Goal: Task Accomplishment & Management: Manage account settings

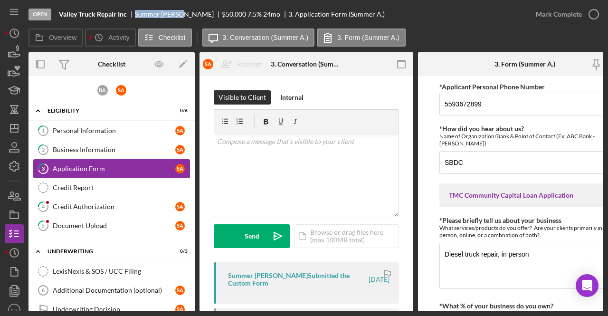
scroll to position [48, 0]
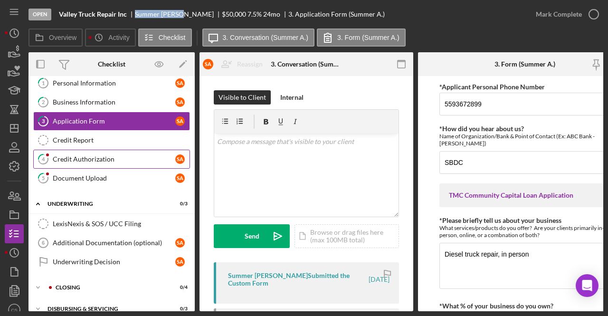
click at [103, 160] on div "Credit Authorization" at bounding box center [114, 159] width 123 height 8
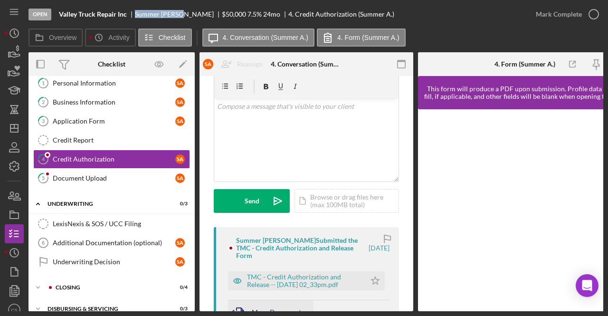
scroll to position [95, 0]
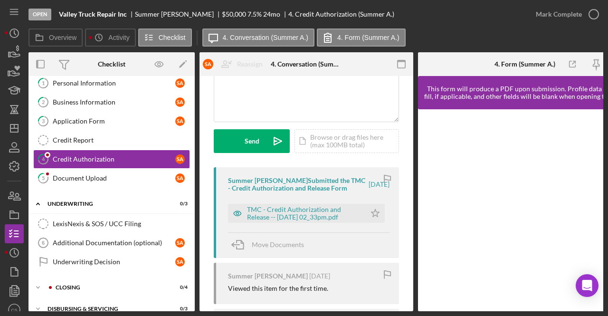
click at [290, 200] on div "TMC - Credit Authorization and Release -- [DATE] 02_33pm.pdf Icon/Star" at bounding box center [309, 211] width 162 height 24
click at [290, 210] on div "TMC - Credit Authorization and Release -- [DATE] 02_33pm.pdf" at bounding box center [304, 213] width 114 height 15
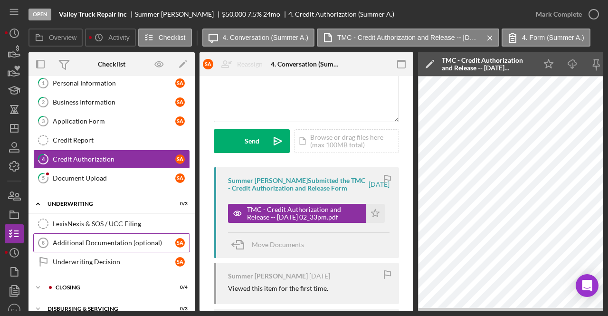
click at [90, 239] on div "Additional Documentation (optional)" at bounding box center [114, 243] width 123 height 8
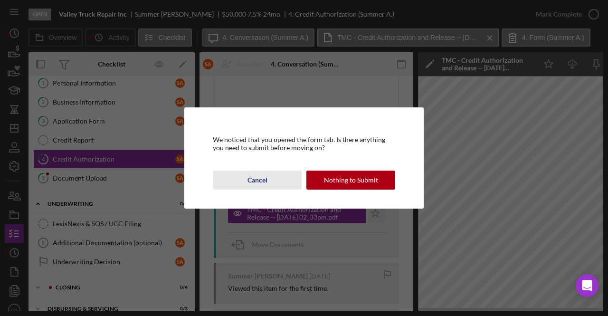
click at [257, 182] on div "Cancel" at bounding box center [257, 180] width 20 height 19
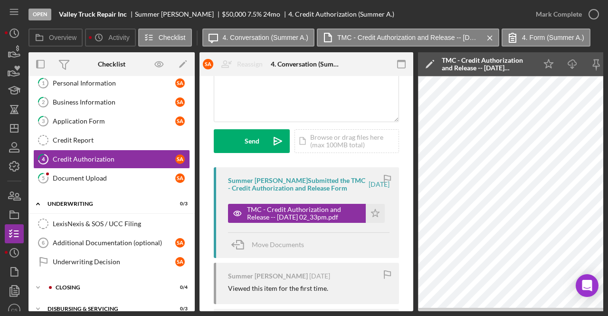
drag, startPoint x: 388, startPoint y: 311, endPoint x: 439, endPoint y: 309, distance: 51.4
click at [439, 309] on div "Overview Internal Workflow Stage Open Icon/Dropdown Arrow Archive (can unarchiv…" at bounding box center [316, 181] width 575 height 259
drag, startPoint x: 360, startPoint y: 312, endPoint x: 389, endPoint y: 308, distance: 29.2
click at [389, 308] on div "Open Valley Truck Repair Inc Summer [PERSON_NAME] $50,000 $50,000 7.5 % 24 mo 4…" at bounding box center [304, 158] width 608 height 316
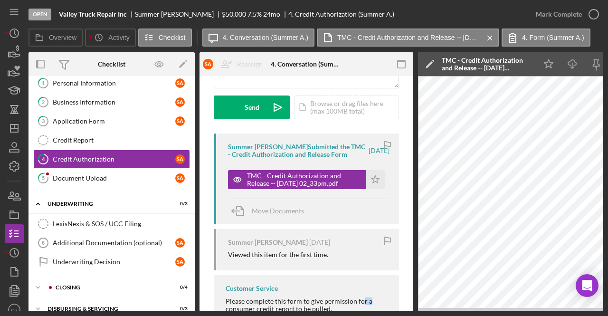
scroll to position [163, 0]
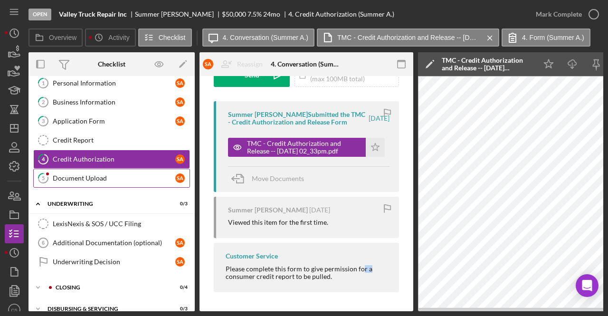
click at [106, 175] on div "Document Upload" at bounding box center [114, 178] width 123 height 8
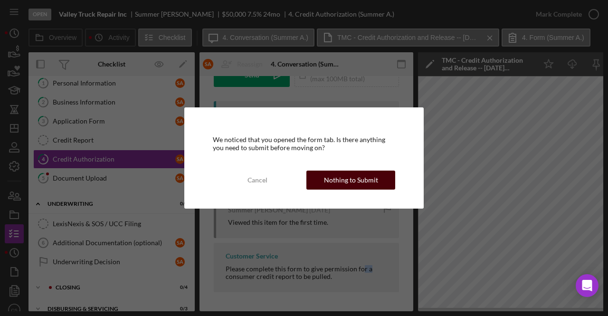
click at [394, 180] on div "Cancel Nothing to Submit" at bounding box center [304, 180] width 182 height 19
click at [355, 180] on div "Nothing to Submit" at bounding box center [351, 180] width 54 height 19
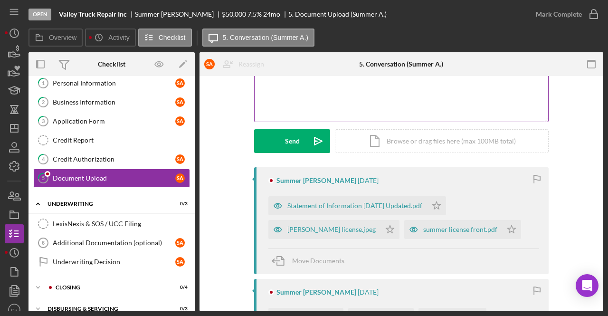
scroll to position [143, 0]
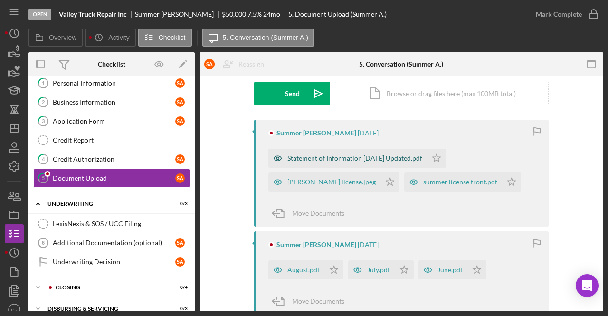
click at [310, 158] on div "Statement of Information [DATE] Updated.pdf" at bounding box center [354, 158] width 135 height 8
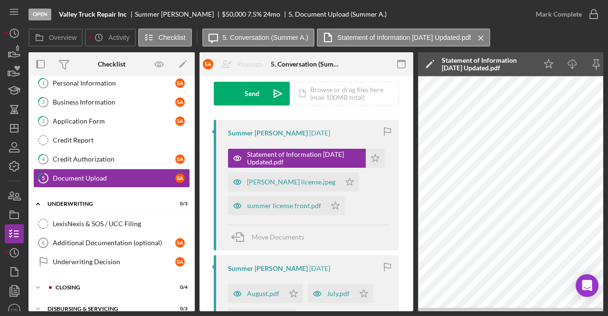
drag, startPoint x: 357, startPoint y: 313, endPoint x: 388, endPoint y: 311, distance: 30.5
click at [388, 311] on div "Open Valley Truck Repair Inc Summer [PERSON_NAME] $50,000 $50,000 7.5 % 24 mo 5…" at bounding box center [304, 158] width 608 height 316
drag, startPoint x: 503, startPoint y: 312, endPoint x: 537, endPoint y: 308, distance: 34.9
click at [538, 308] on div "Open Valley Truck Repair Inc Summer [PERSON_NAME] $50,000 $50,000 7.5 % 24 mo 5…" at bounding box center [304, 158] width 608 height 316
drag, startPoint x: 513, startPoint y: 311, endPoint x: 537, endPoint y: 311, distance: 24.2
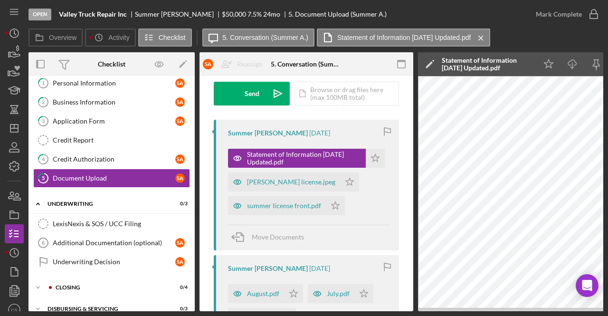
click at [537, 311] on div "Overview Internal Workflow Stage Open Icon/Dropdown Arrow Archive (can unarchiv…" at bounding box center [316, 181] width 575 height 259
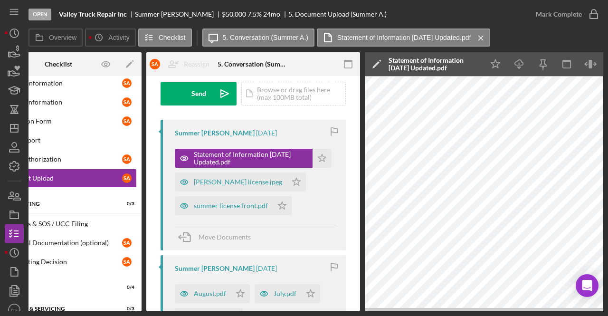
scroll to position [0, 100]
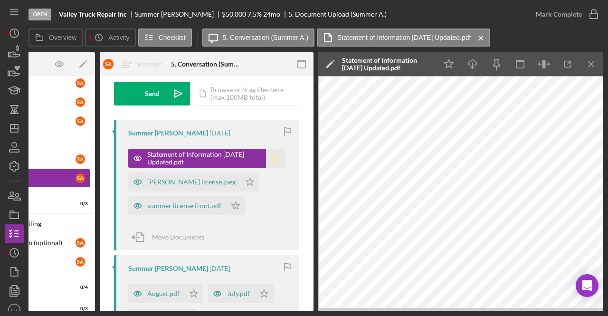
click at [272, 157] on icon "Icon/Star" at bounding box center [275, 158] width 19 height 19
click at [180, 184] on div "[PERSON_NAME] license.jpeg" at bounding box center [191, 182] width 88 height 8
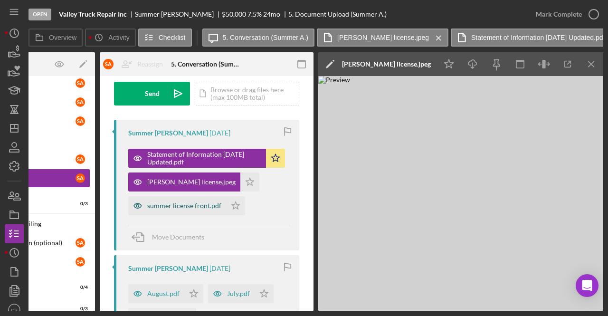
click at [171, 202] on div "summer license front.pdf" at bounding box center [184, 206] width 74 height 8
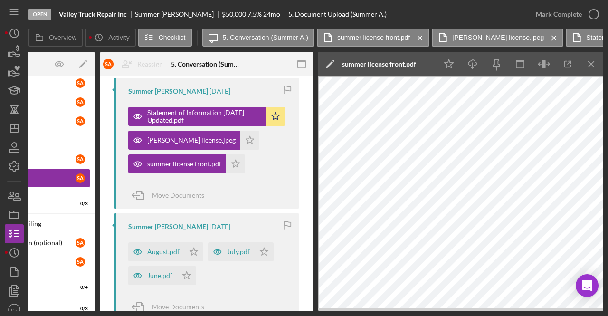
scroll to position [238, 0]
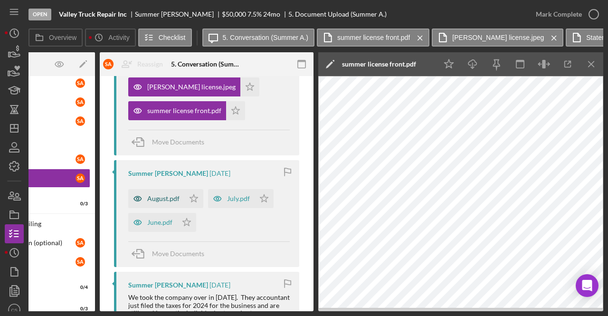
click at [163, 191] on div "August.pdf" at bounding box center [156, 198] width 56 height 19
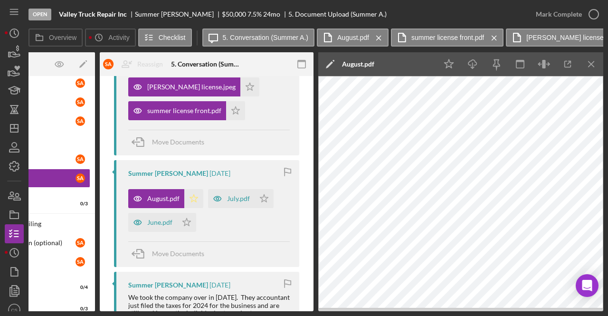
click at [190, 198] on polygon "button" at bounding box center [194, 198] width 8 height 8
click at [265, 204] on icon "Icon/Star" at bounding box center [264, 198] width 19 height 19
click at [249, 205] on div "July.pdf" at bounding box center [231, 198] width 47 height 19
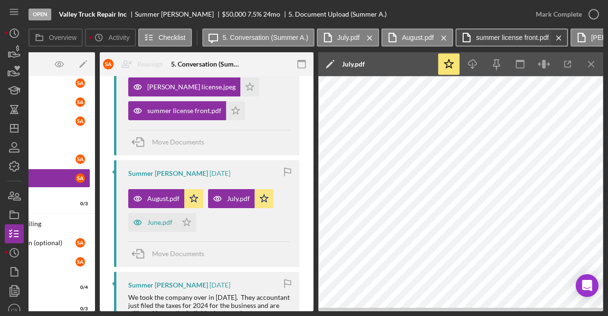
click at [560, 36] on icon "Icon/Menu Close" at bounding box center [559, 38] width 17 height 24
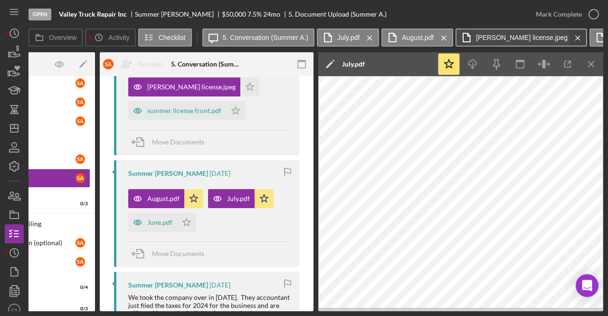
click at [570, 37] on icon "Icon/Menu Close" at bounding box center [578, 38] width 17 height 24
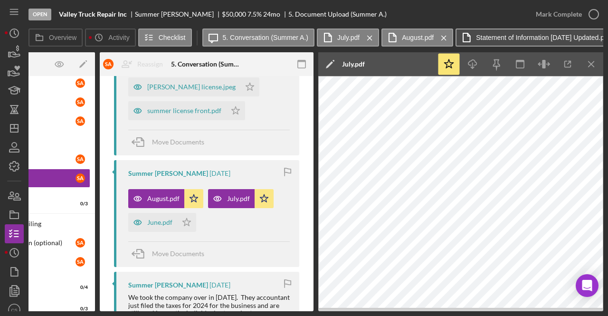
click at [585, 38] on label "Statement of Information [DATE] Updated.pdf" at bounding box center [542, 38] width 133 height 8
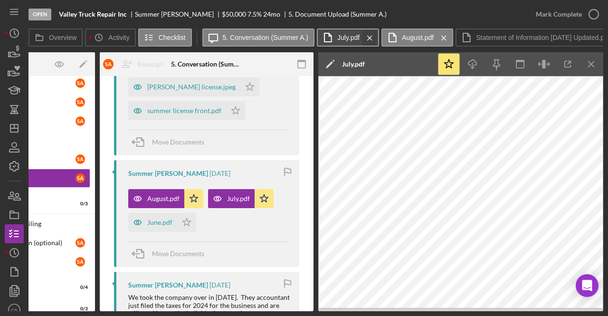
click at [365, 35] on icon "Icon/Menu Close" at bounding box center [370, 38] width 17 height 24
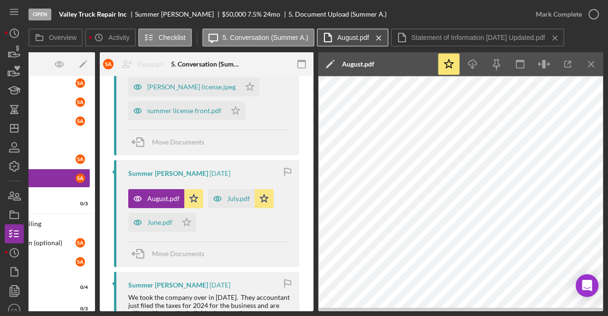
click at [370, 34] on button "August.pdf Icon/Menu Close" at bounding box center [353, 38] width 72 height 18
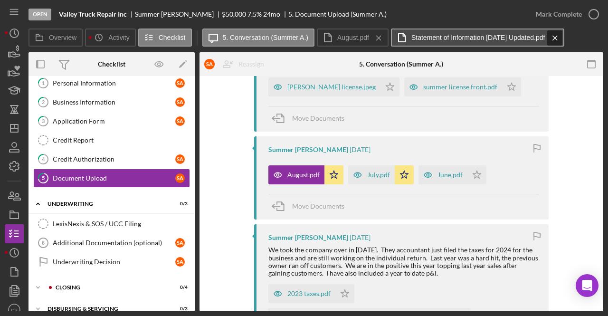
click at [556, 38] on icon "Icon/Menu Close" at bounding box center [555, 38] width 17 height 24
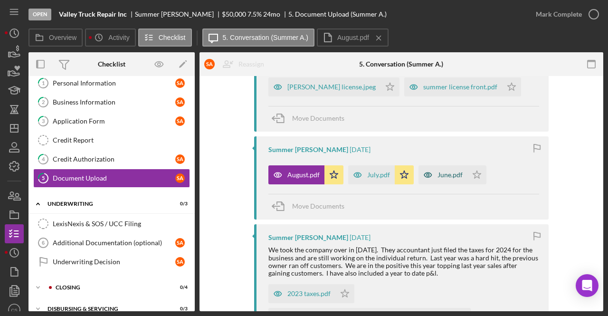
click at [438, 176] on div "June.pdf" at bounding box center [450, 175] width 25 height 8
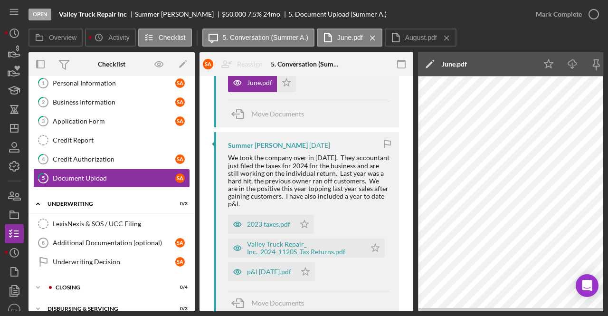
scroll to position [380, 0]
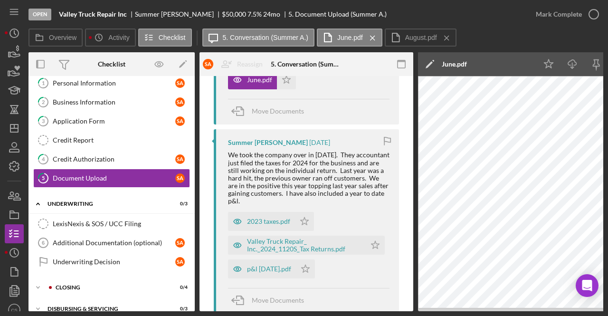
drag, startPoint x: 393, startPoint y: 313, endPoint x: 410, endPoint y: 314, distance: 17.6
click at [410, 314] on div "Open Valley Truck Repair Inc Summer [PERSON_NAME] $50,000 $50,000 7.5 % 24 mo 5…" at bounding box center [304, 158] width 608 height 316
click at [323, 248] on div "Valley Truck Repair_ Inc._2024_1120S_Tax Returns.pdf" at bounding box center [304, 245] width 114 height 15
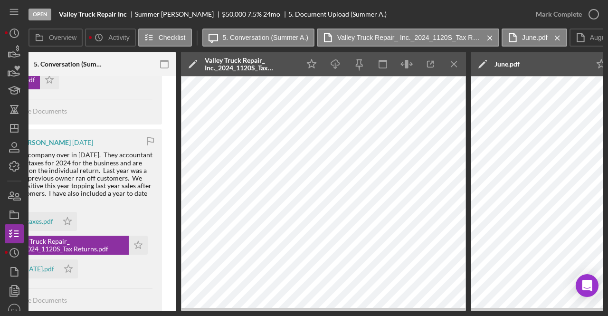
scroll to position [0, 234]
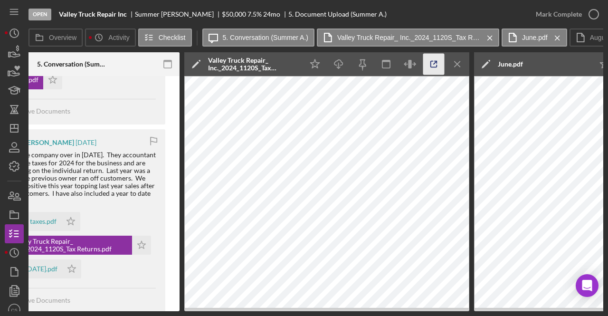
click at [434, 63] on line "button" at bounding box center [435, 62] width 3 height 3
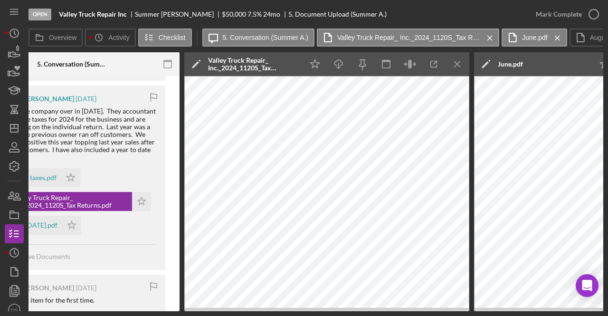
scroll to position [475, 0]
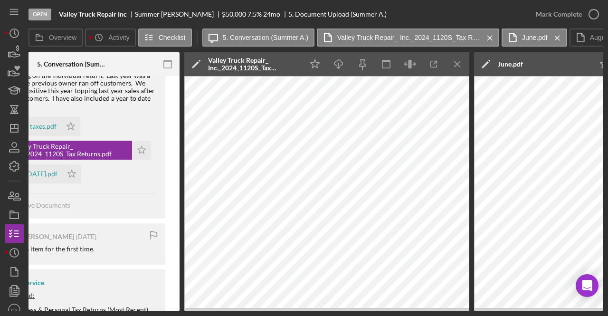
drag, startPoint x: 265, startPoint y: 311, endPoint x: 226, endPoint y: 314, distance: 39.1
click at [205, 308] on div "Overview Internal Workflow Stage Open Icon/Dropdown Arrow Archive (can unarchiv…" at bounding box center [316, 181] width 575 height 259
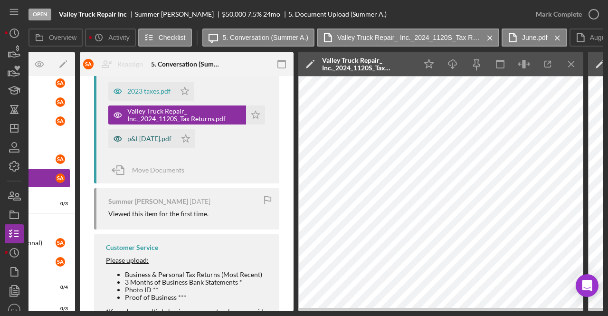
scroll to position [523, 0]
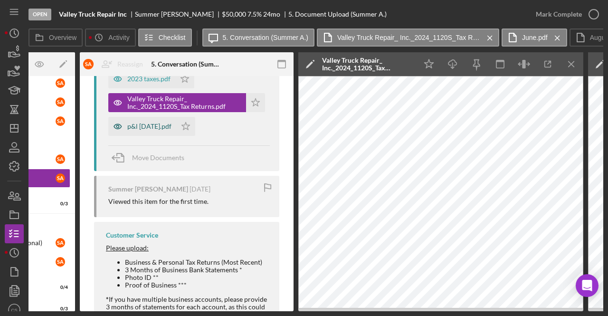
click at [159, 123] on div "p&l [DATE].pdf" at bounding box center [149, 127] width 44 height 8
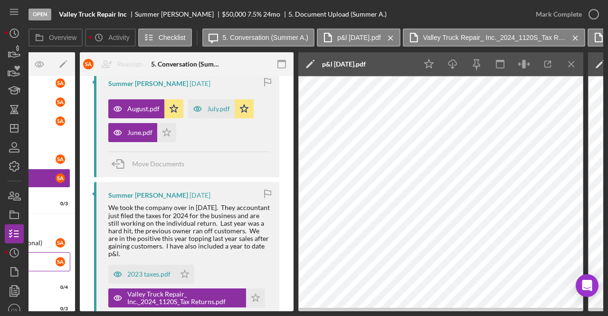
scroll to position [291, 0]
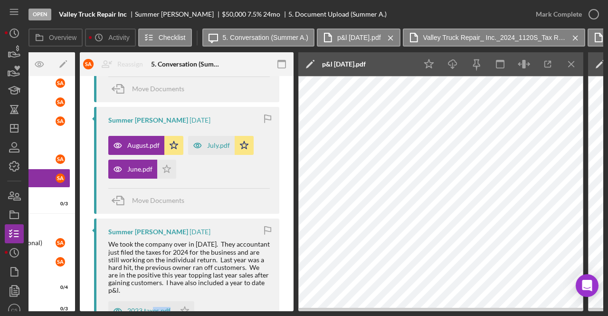
drag, startPoint x: 192, startPoint y: 312, endPoint x: 153, endPoint y: 311, distance: 38.5
click at [153, 311] on div "Open Valley Truck Repair Inc Summer [PERSON_NAME] $50,000 $50,000 7.5 % 24 mo 5…" at bounding box center [304, 158] width 608 height 316
drag, startPoint x: 219, startPoint y: 311, endPoint x: 199, endPoint y: 275, distance: 41.2
click at [180, 311] on div "Overview Internal Workflow Stage Open Icon/Dropdown Arrow Archive (can unarchiv…" at bounding box center [316, 181] width 575 height 259
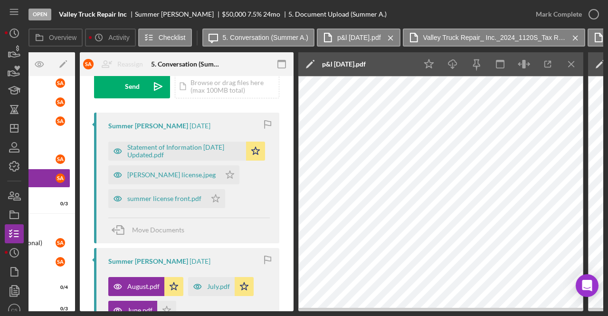
scroll to position [148, 0]
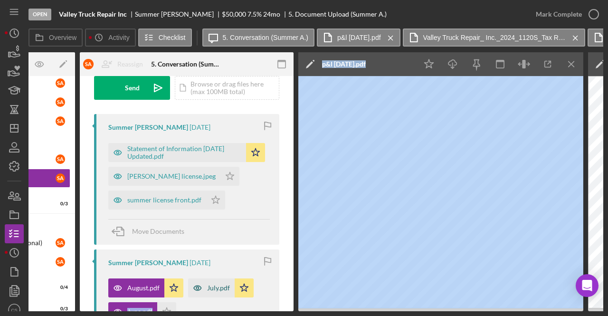
drag, startPoint x: 340, startPoint y: 312, endPoint x: 189, endPoint y: 287, distance: 153.5
click at [257, 312] on div "Open Valley Truck Repair Inc Summer [PERSON_NAME] $50,000 $50,000 7.5 % 24 mo 5…" at bounding box center [304, 158] width 608 height 316
click at [381, 38] on label "p&l [DATE].pdf" at bounding box center [359, 38] width 44 height 8
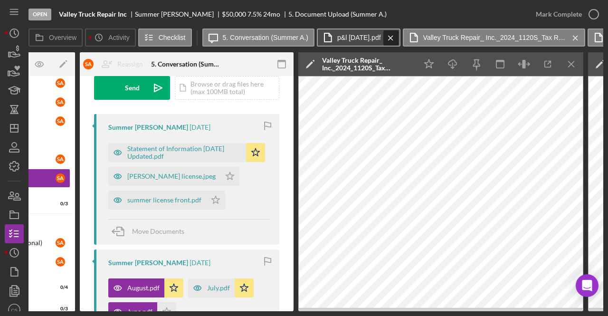
click at [399, 32] on button "p&l [DATE].pdf Icon/Menu Close" at bounding box center [359, 38] width 84 height 18
click at [389, 34] on icon "Icon/Menu Close" at bounding box center [390, 38] width 17 height 24
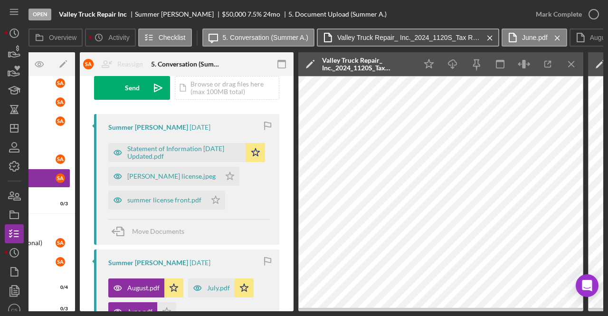
click at [389, 34] on label "Valley Truck Repair_ Inc._2024_1120S_Tax Returns.pdf" at bounding box center [408, 38] width 143 height 8
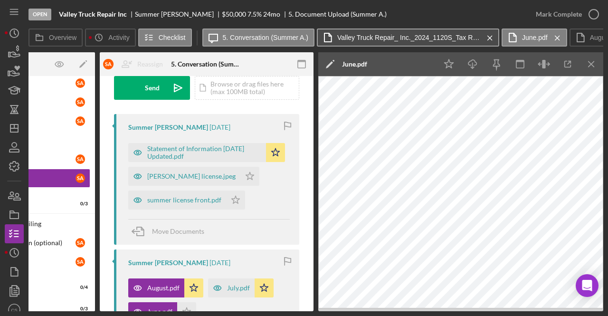
scroll to position [0, 100]
click at [488, 35] on icon "Icon/Menu Close" at bounding box center [490, 38] width 17 height 24
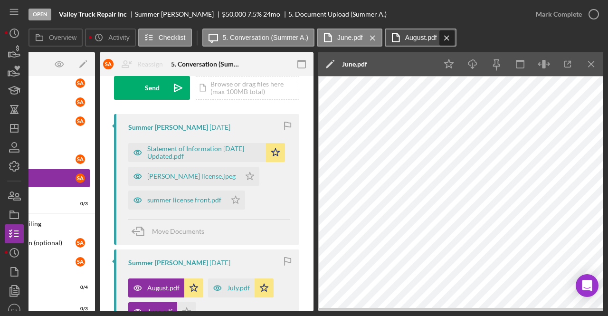
click at [445, 39] on icon "Icon/Menu Close" at bounding box center [446, 38] width 17 height 24
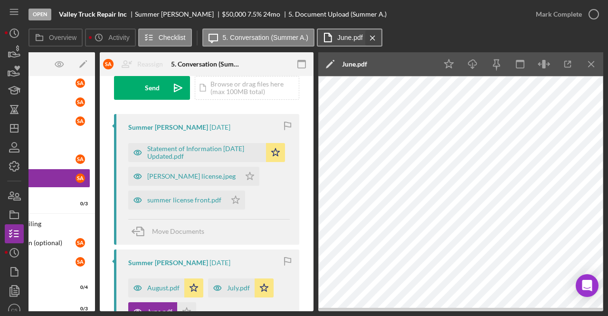
click at [370, 40] on icon "Icon/Menu Close" at bounding box center [372, 38] width 17 height 24
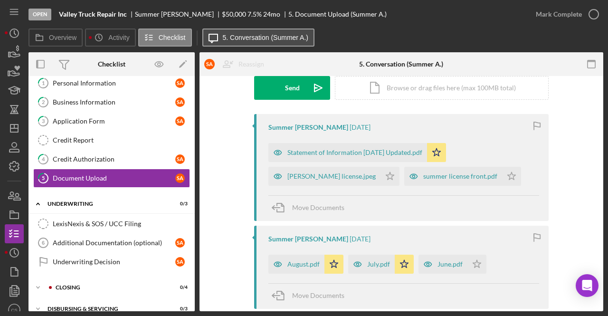
scroll to position [0, 0]
click at [288, 37] on label "5. Conversation (Summer A.)" at bounding box center [266, 38] width 86 height 8
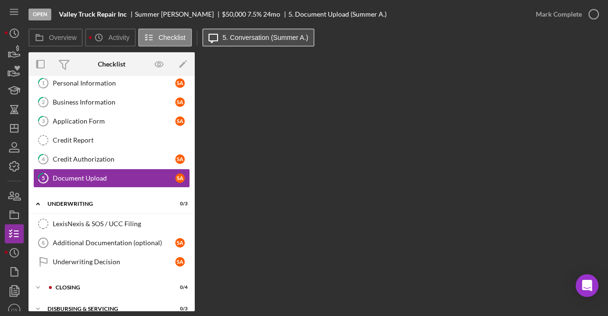
click at [282, 40] on label "5. Conversation (Summer A.)" at bounding box center [266, 38] width 86 height 8
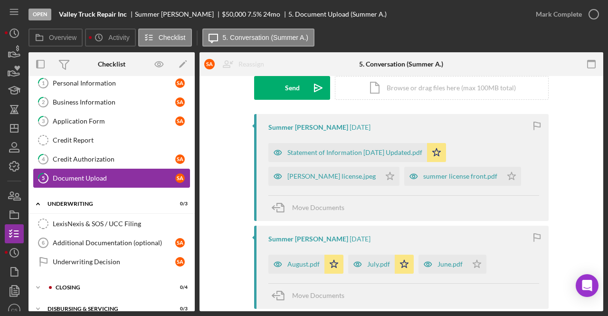
scroll to position [56, 0]
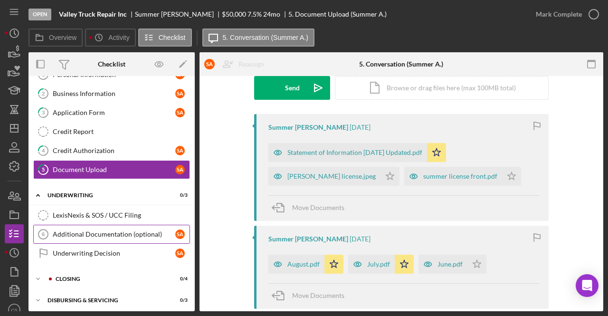
click at [141, 230] on div "Additional Documentation (optional)" at bounding box center [114, 234] width 123 height 8
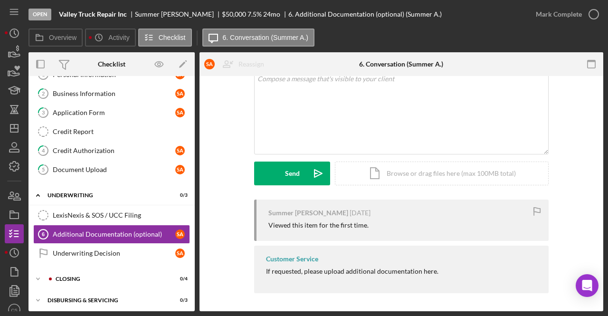
scroll to position [63, 0]
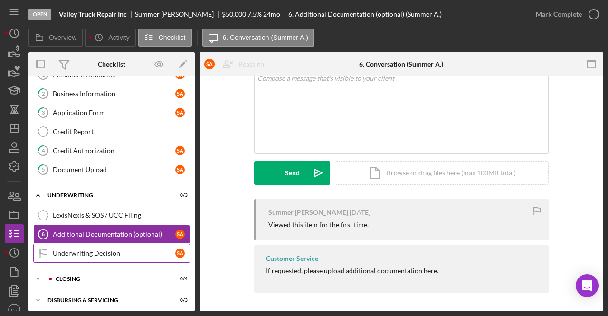
click at [102, 253] on div "Underwriting Decision" at bounding box center [114, 253] width 123 height 8
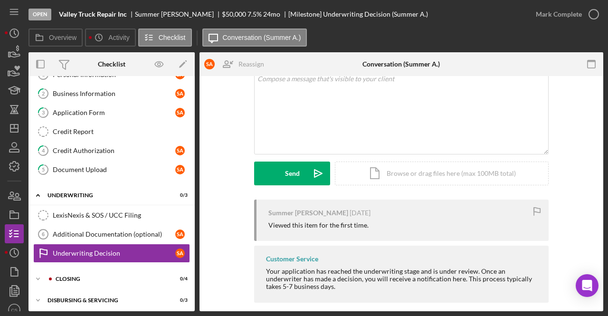
scroll to position [72, 0]
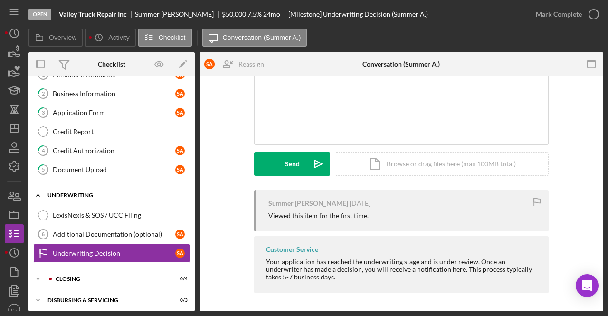
click at [35, 193] on icon "Icon/Expander" at bounding box center [38, 195] width 19 height 19
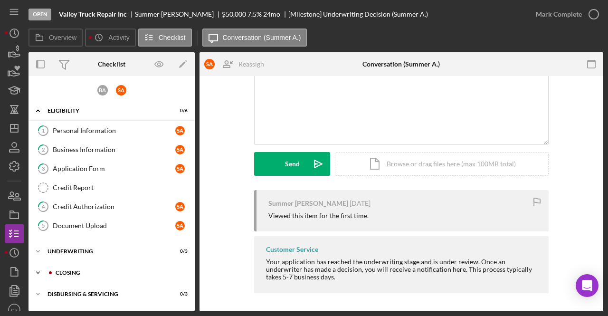
click at [94, 275] on div "Icon/Expander Closing 0 / 4" at bounding box center [112, 272] width 166 height 19
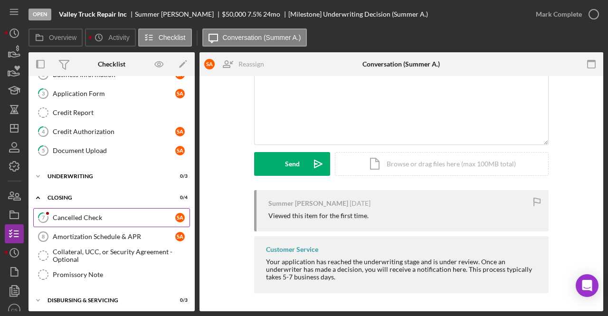
click at [113, 214] on div "Cancelled Check" at bounding box center [114, 218] width 123 height 8
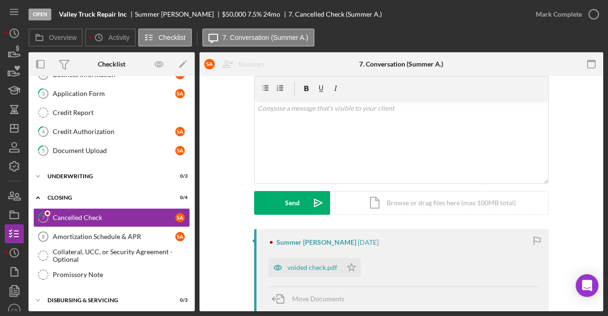
scroll to position [48, 0]
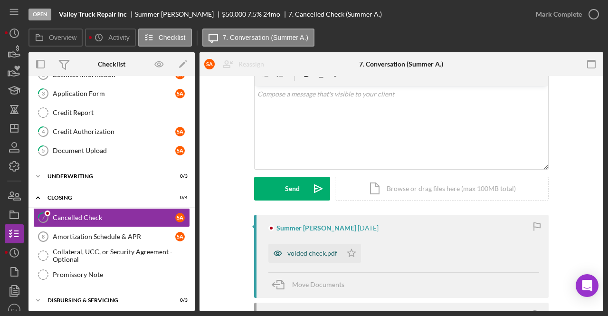
click at [295, 253] on div "voided check.pdf" at bounding box center [312, 253] width 50 height 8
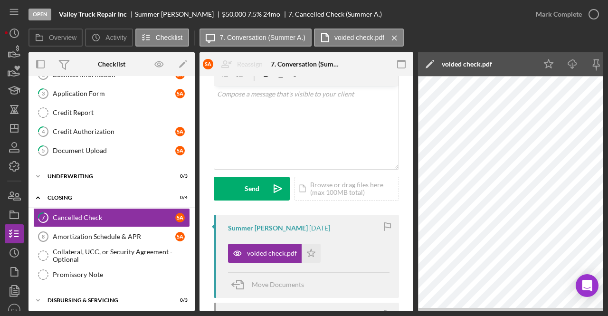
drag, startPoint x: 428, startPoint y: 311, endPoint x: 459, endPoint y: 308, distance: 30.5
click at [459, 308] on div "Open Valley Truck Repair Inc Summer [PERSON_NAME] $50,000 $50,000 7.5 % 24 mo 7…" at bounding box center [304, 158] width 608 height 316
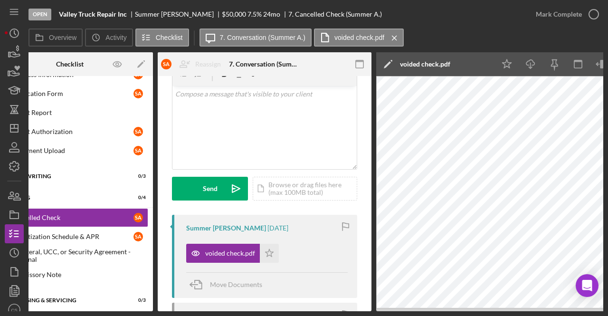
scroll to position [0, 0]
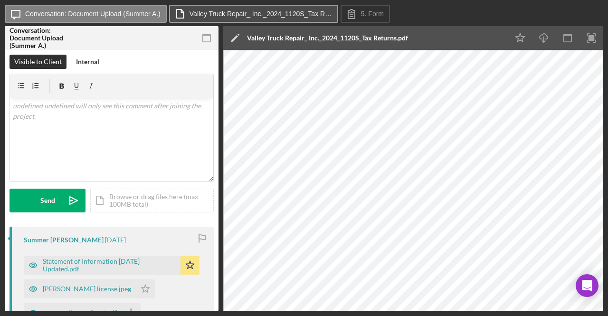
click at [294, 10] on button "Valley Truck Repair_ Inc._2024_1120S_Tax Returns.pdf" at bounding box center [253, 14] width 169 height 18
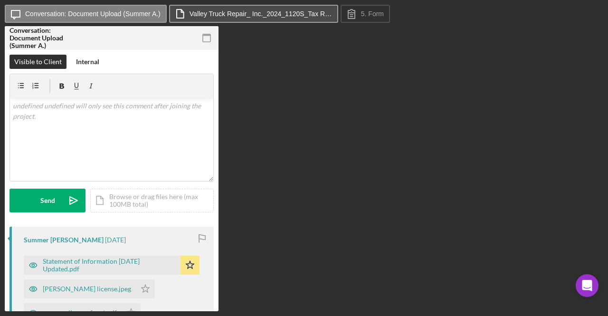
click at [303, 16] on label "Valley Truck Repair_ Inc._2024_1120S_Tax Returns.pdf" at bounding box center [261, 14] width 143 height 8
